Goal: Entertainment & Leisure: Consume media (video, audio)

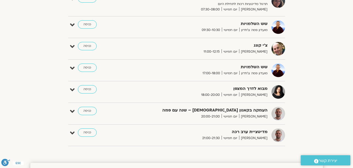
scroll to position [65, 0]
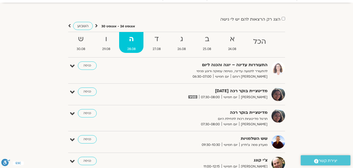
scroll to position [65, 0]
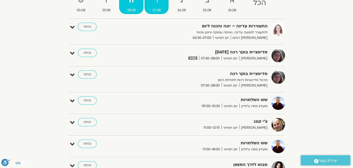
click at [157, 11] on span "27.08" at bounding box center [156, 10] width 24 height 5
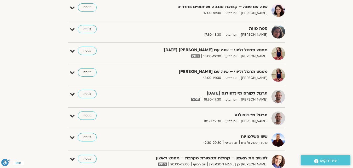
scroll to position [391, 0]
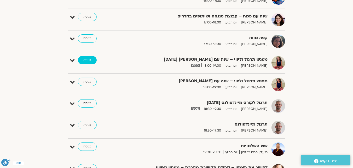
click at [87, 62] on link "כניסה" at bounding box center [87, 60] width 19 height 8
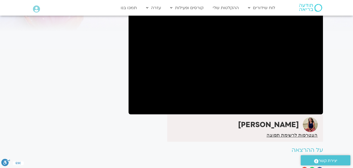
scroll to position [52, 0]
